Goal: Check status: Check status

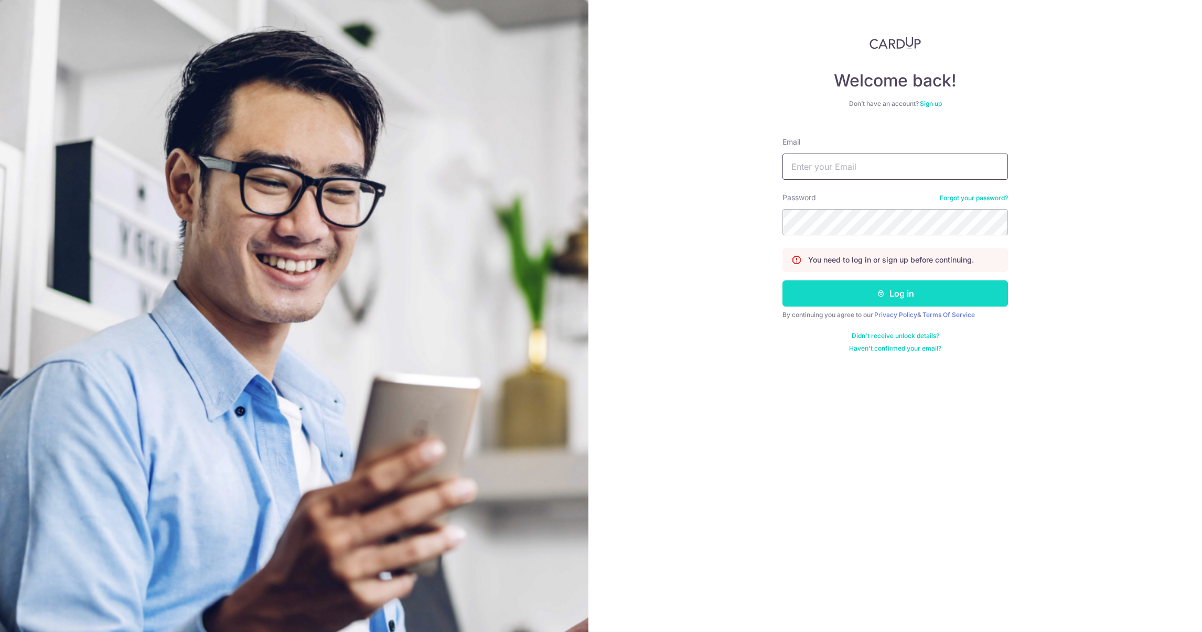
type input "[PERSON_NAME][EMAIL_ADDRESS][DOMAIN_NAME]"
click at [896, 297] on button "Log in" at bounding box center [895, 294] width 226 height 26
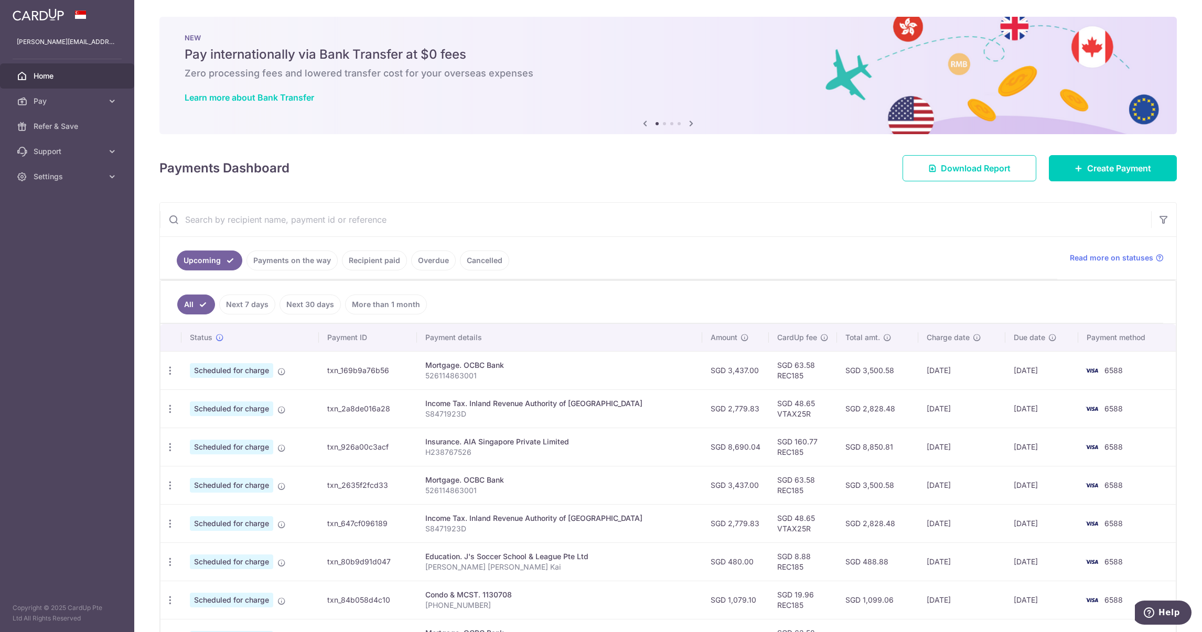
click at [360, 256] on link "Recipient paid" at bounding box center [374, 261] width 65 height 20
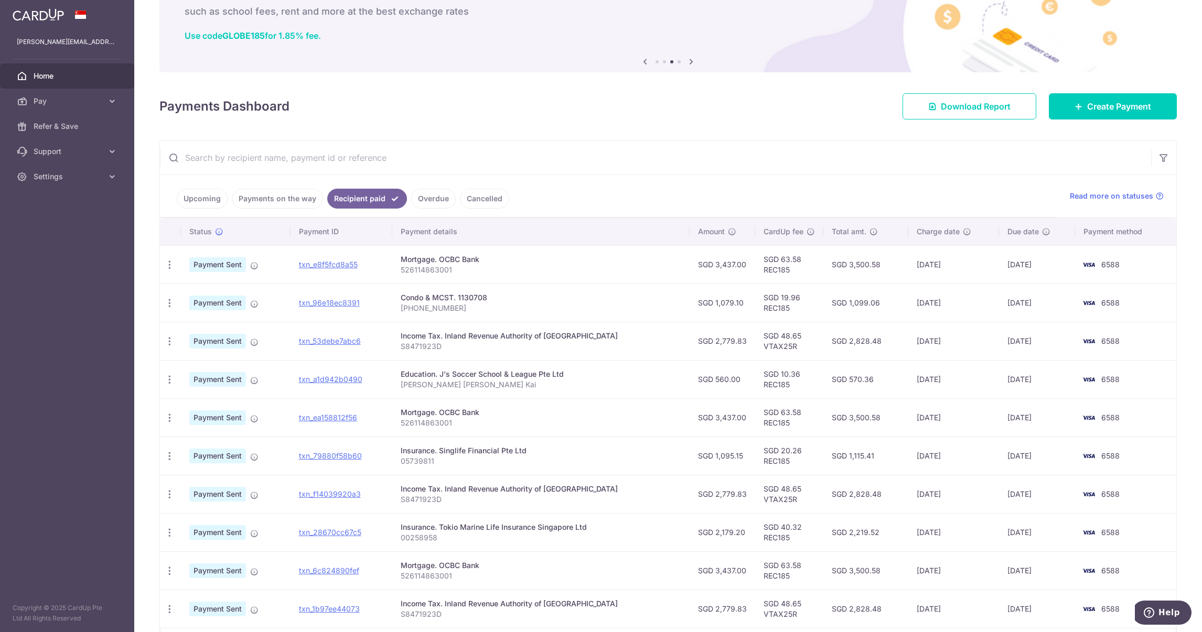
scroll to position [62, 0]
click at [209, 199] on link "Upcoming" at bounding box center [202, 198] width 51 height 20
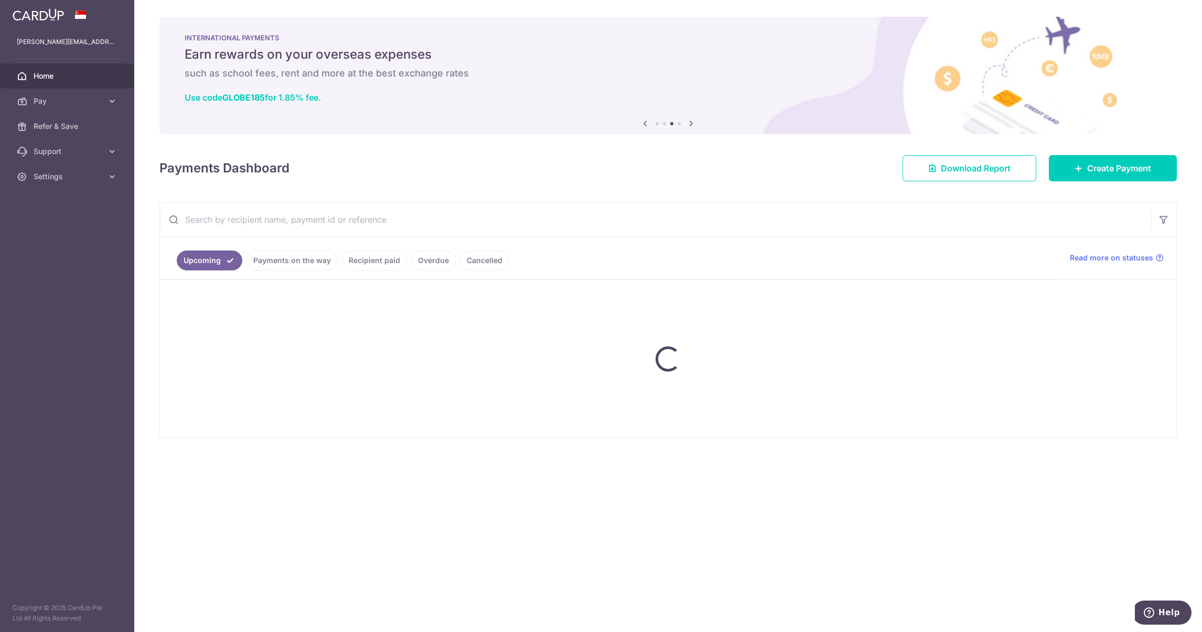
scroll to position [0, 0]
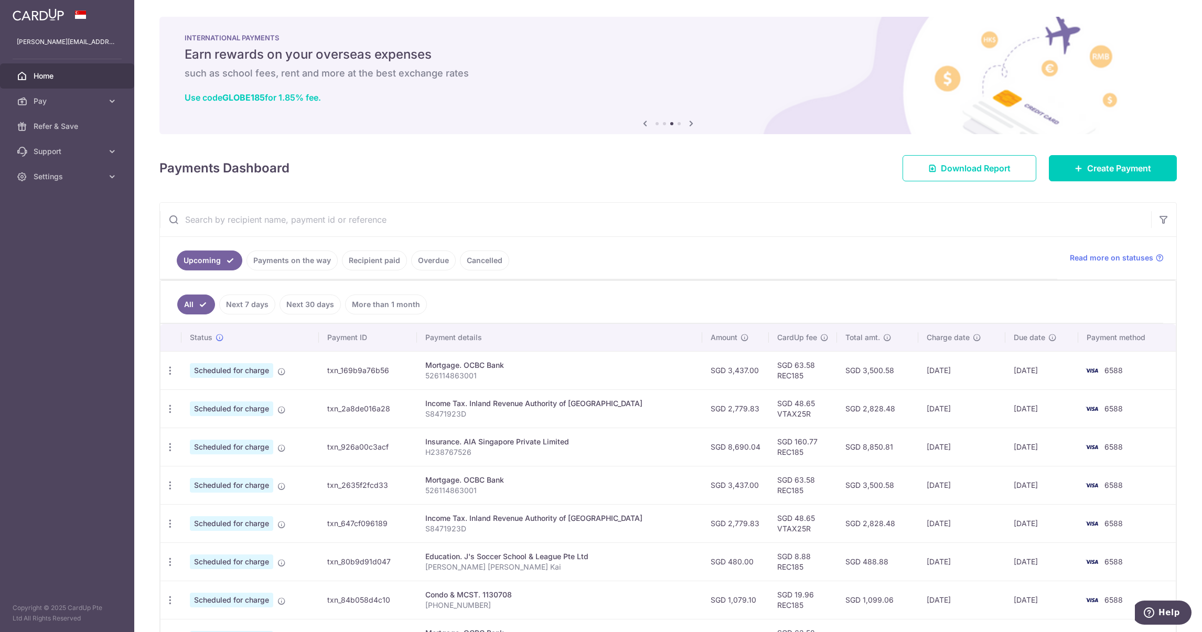
click at [385, 263] on link "Recipient paid" at bounding box center [374, 261] width 65 height 20
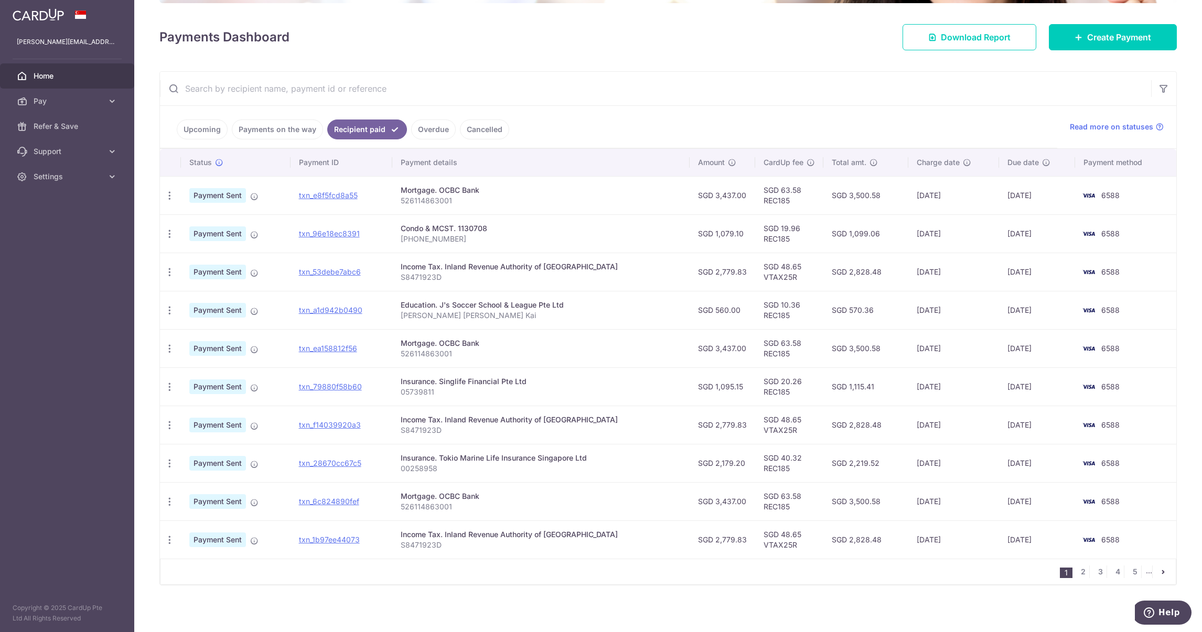
scroll to position [136, 0]
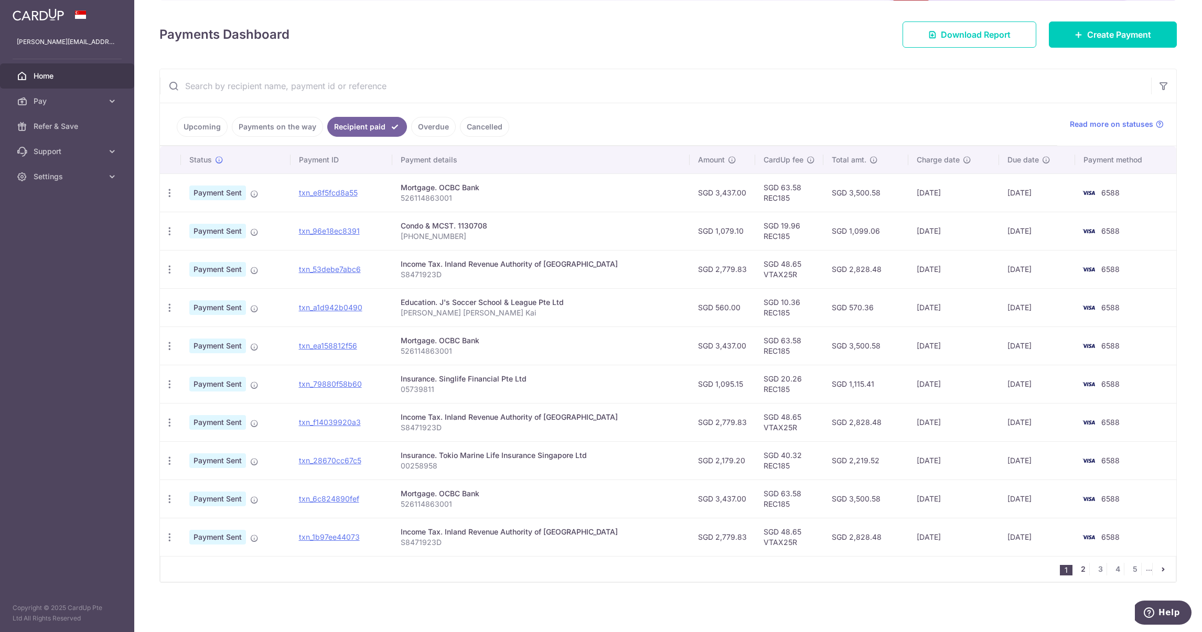
click at [1077, 571] on link "2" at bounding box center [1083, 569] width 13 height 13
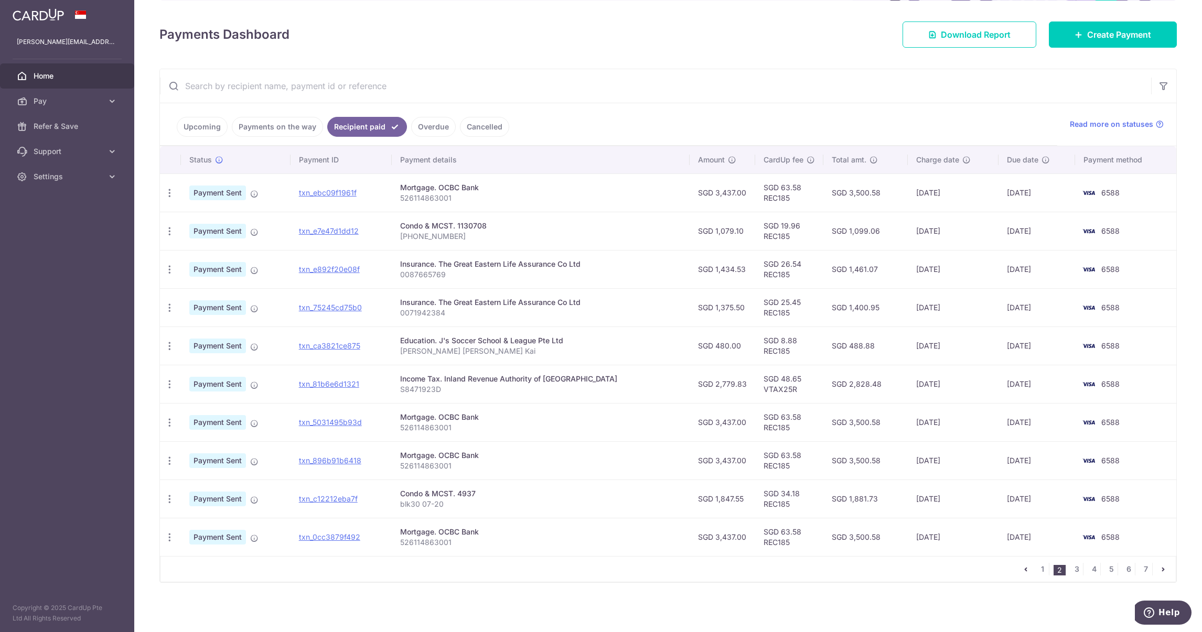
scroll to position [133, 0]
click at [199, 133] on link "Upcoming" at bounding box center [202, 127] width 51 height 20
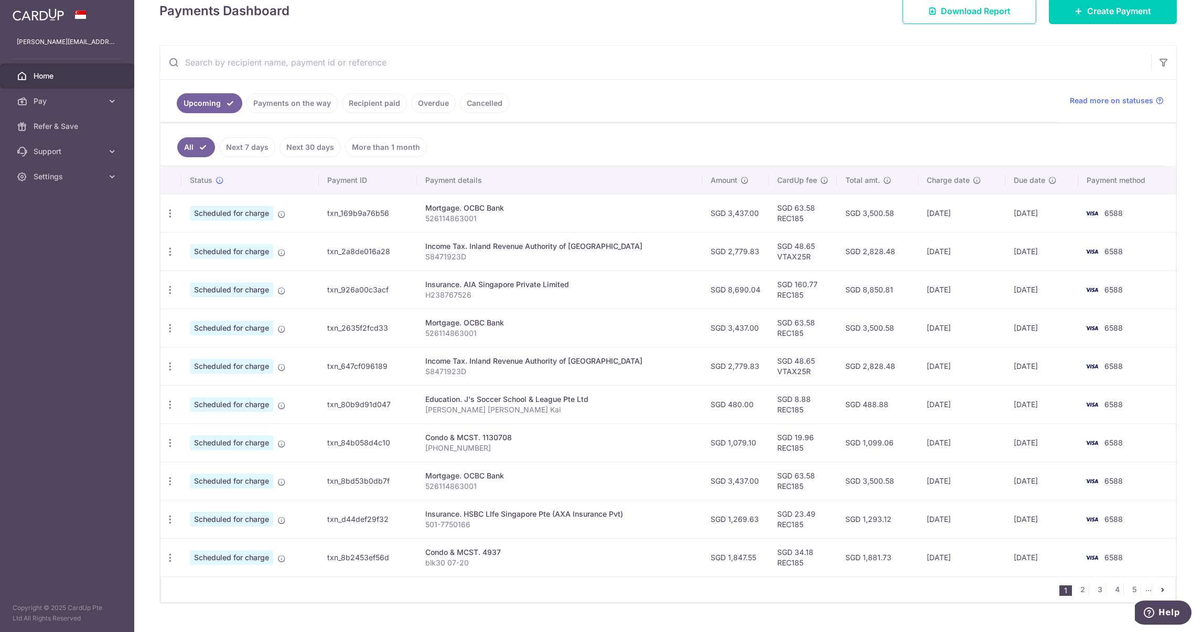
scroll to position [156, 0]
click at [1076, 593] on link "2" at bounding box center [1082, 591] width 13 height 13
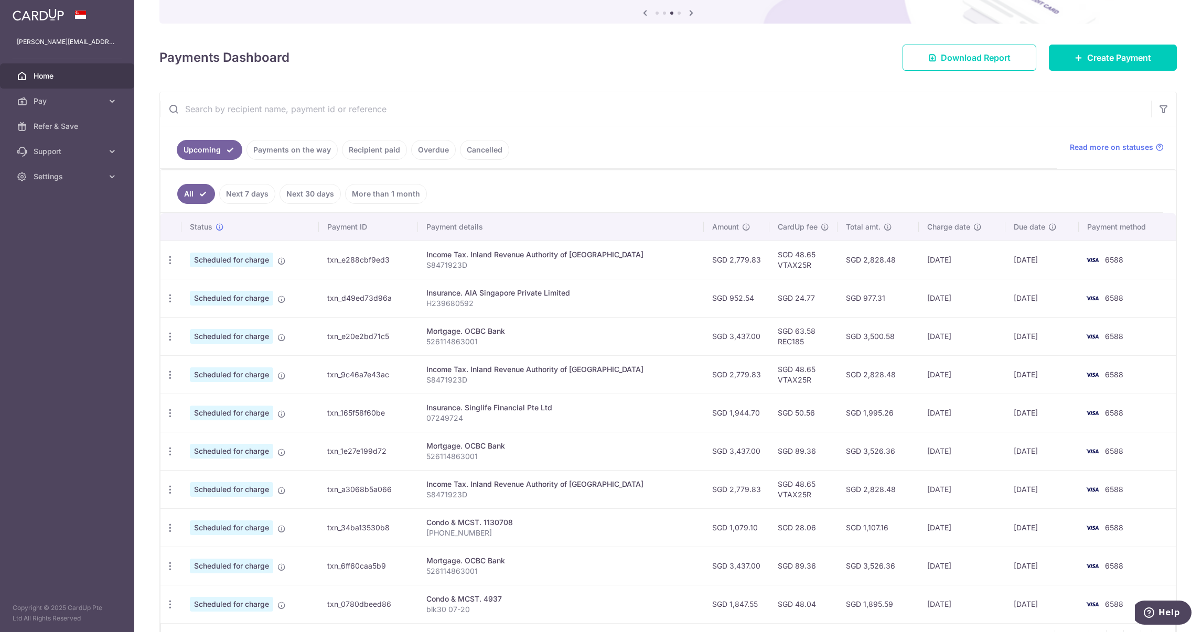
scroll to position [181, 0]
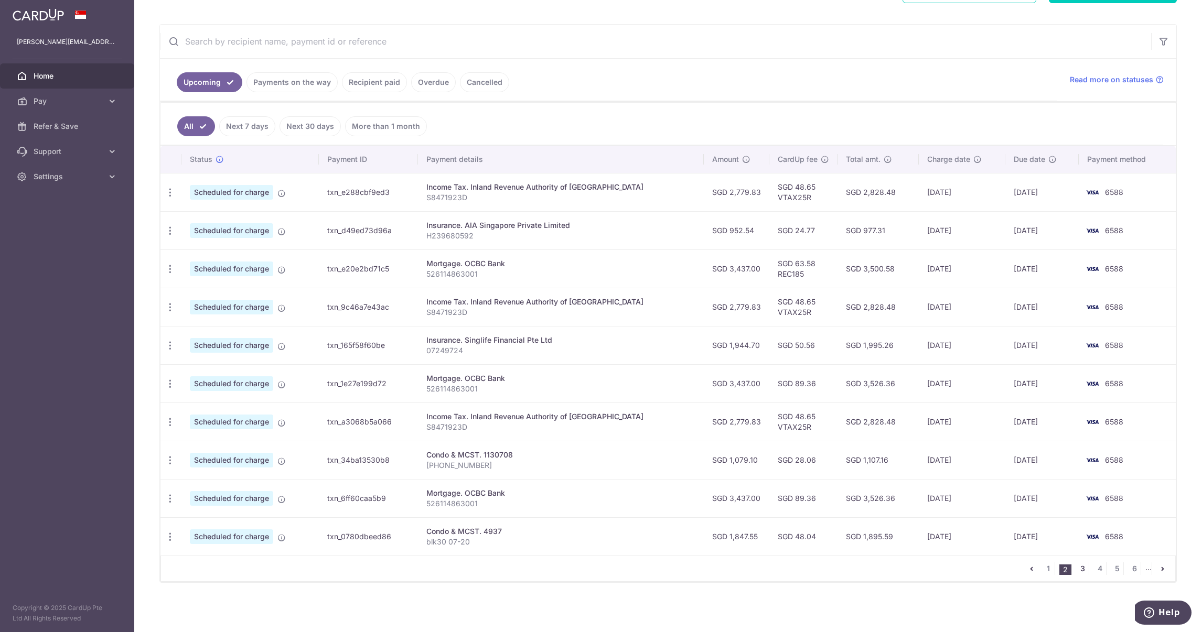
click at [1078, 569] on link "3" at bounding box center [1082, 569] width 13 height 13
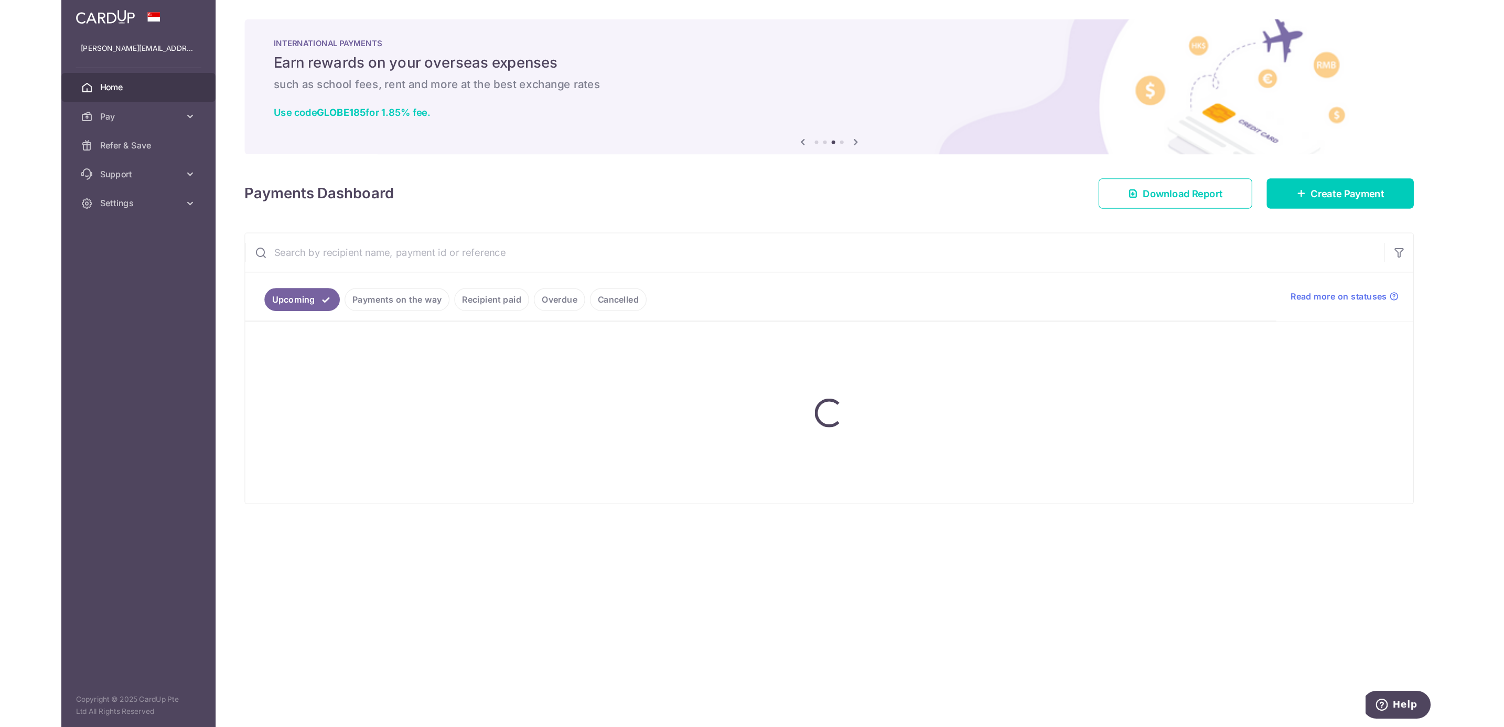
scroll to position [0, 0]
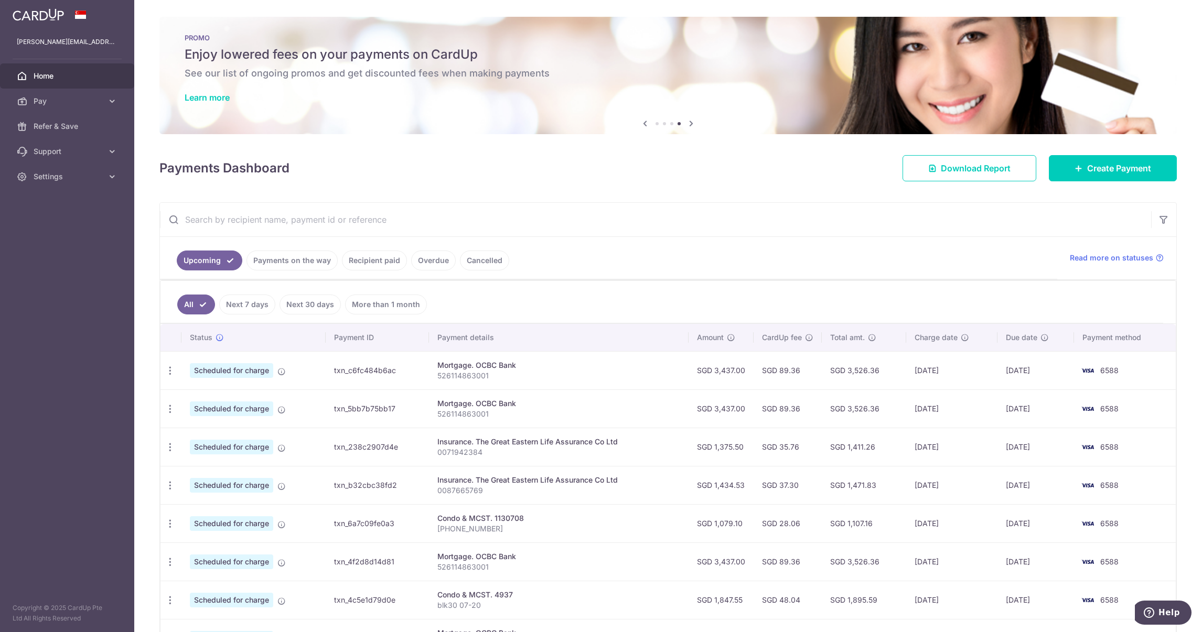
click at [295, 256] on link "Payments on the way" at bounding box center [291, 261] width 91 height 20
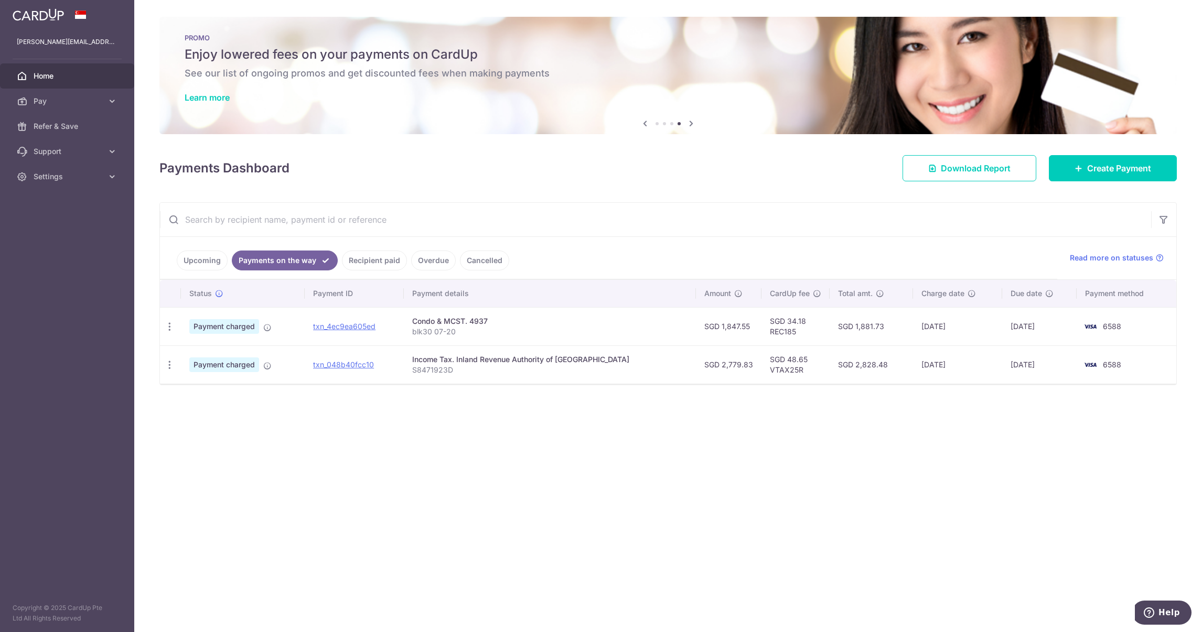
click at [205, 262] on link "Upcoming" at bounding box center [202, 261] width 51 height 20
